Goal: Browse casually

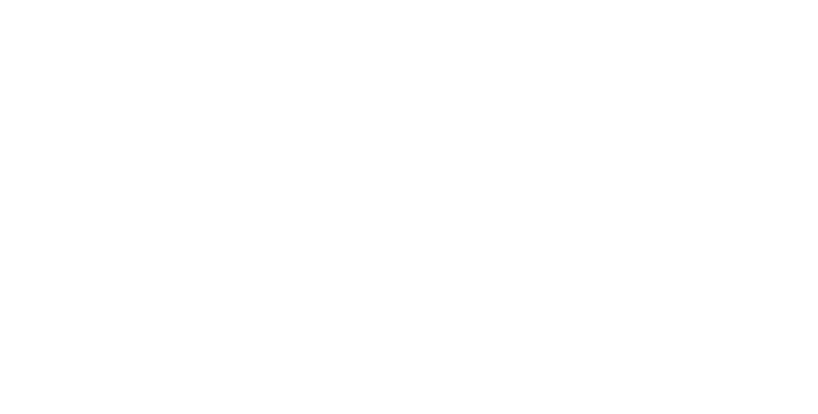
scroll to position [7587, 0]
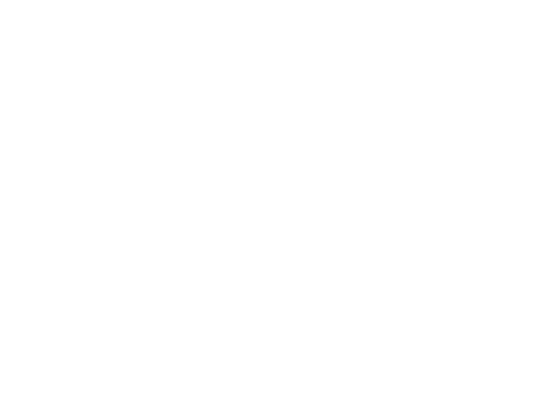
scroll to position [2306, 0]
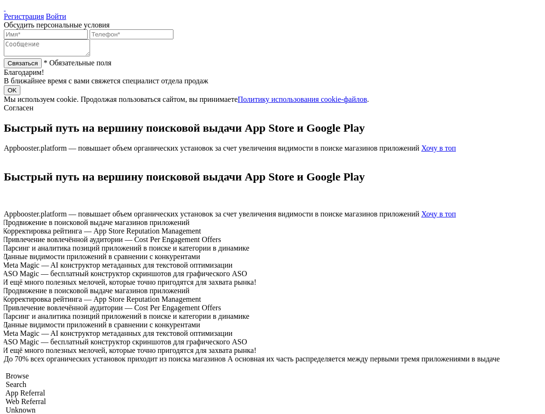
scroll to position [6558, 0]
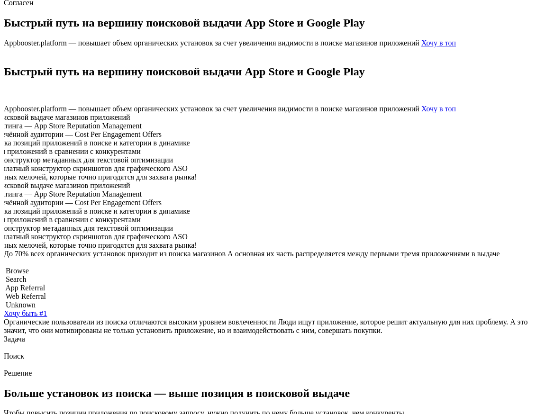
scroll to position [117, 0]
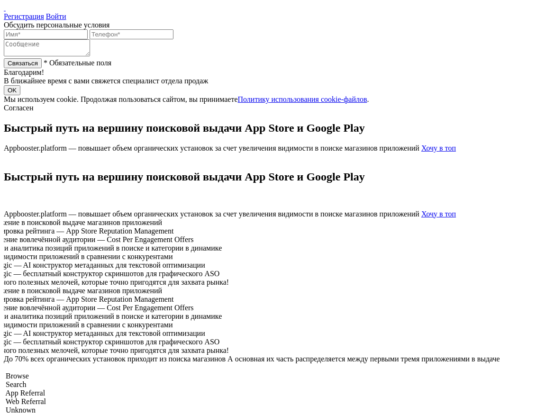
scroll to position [116, 0]
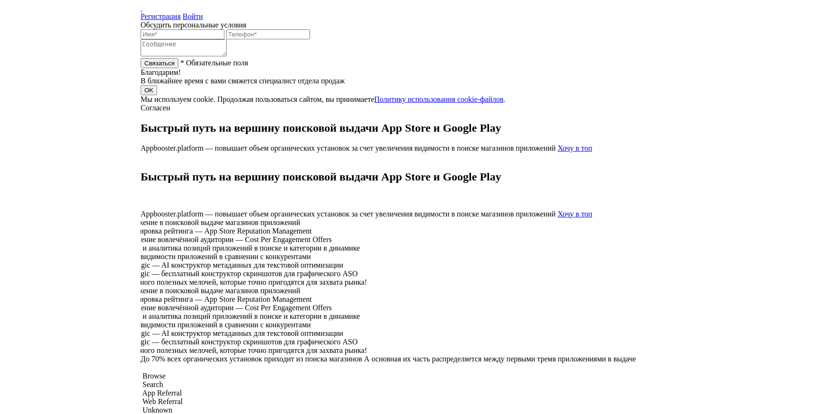
scroll to position [115, 0]
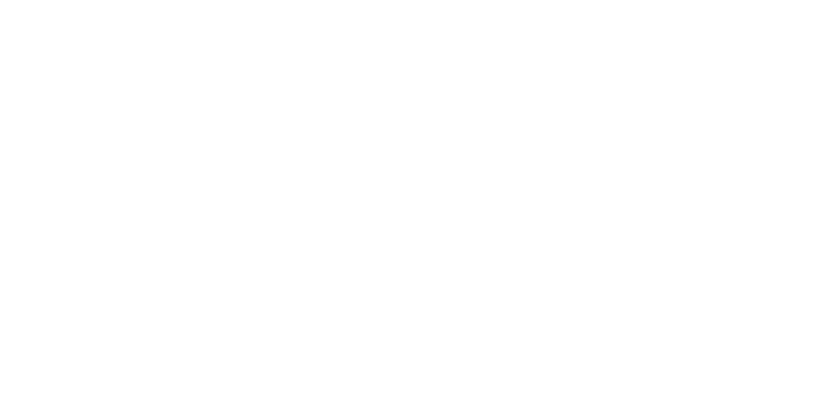
scroll to position [7593, 0]
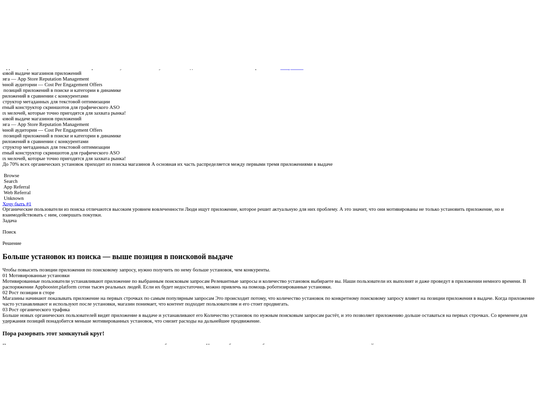
scroll to position [218, 0]
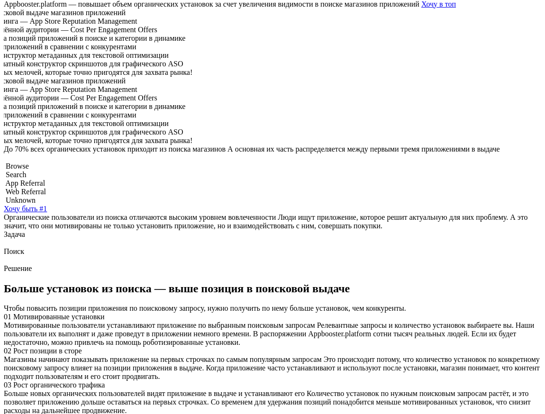
scroll to position [210, 0]
